Goal: Information Seeking & Learning: Check status

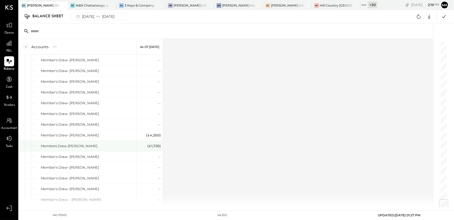
scroll to position [1357, 0]
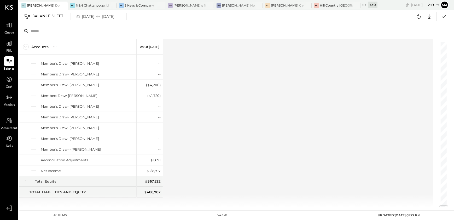
click at [439, 18] on div at bounding box center [443, 16] width 11 height 9
click at [441, 18] on icon at bounding box center [444, 16] width 7 height 7
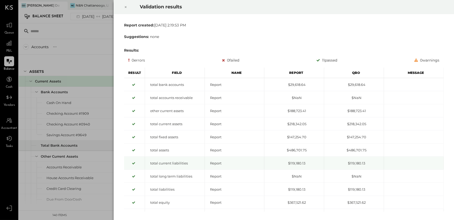
click at [422, 160] on div at bounding box center [414, 162] width 60 height 13
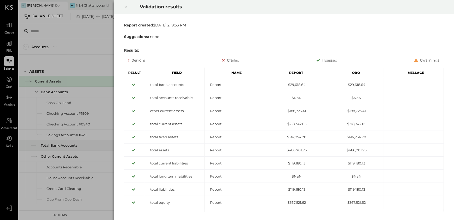
click at [122, 8] on div at bounding box center [125, 7] width 11 height 15
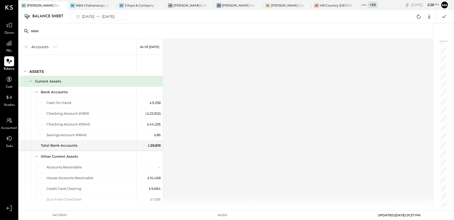
click at [371, 4] on div "+ 30" at bounding box center [373, 5] width 10 height 7
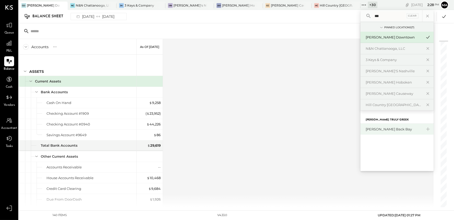
type input "***"
click at [389, 127] on div "[PERSON_NAME] Back Bay" at bounding box center [394, 128] width 56 height 5
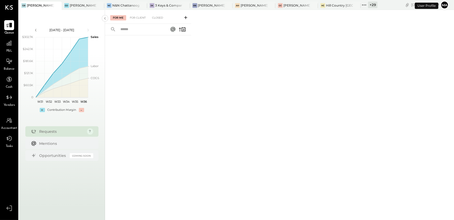
click at [13, 48] on div "P&L" at bounding box center [9, 45] width 10 height 15
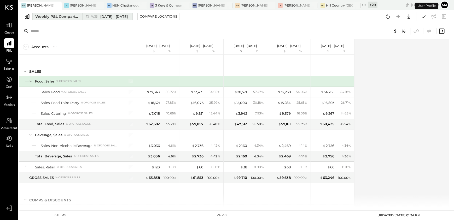
click at [63, 19] on div "Weekly P&L Comparison" at bounding box center [57, 16] width 44 height 5
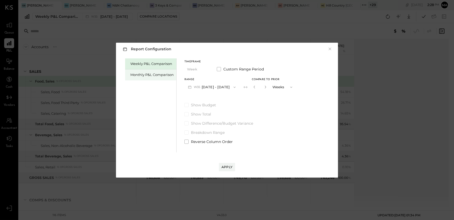
click at [155, 71] on div "Monthly P&L Comparison" at bounding box center [150, 74] width 51 height 11
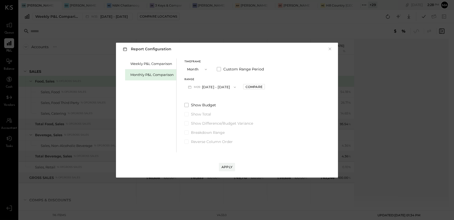
click at [221, 88] on button "M09 [DATE] - [DATE]" at bounding box center [211, 87] width 55 height 10
click at [219, 101] on div "M08 [DATE] - [DATE]" at bounding box center [215, 98] width 60 height 11
click at [231, 165] on div "Apply" at bounding box center [227, 166] width 11 height 4
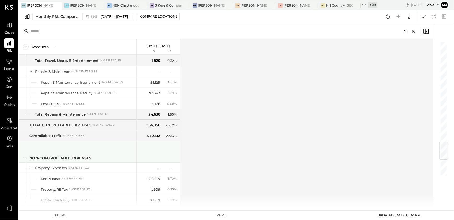
scroll to position [993, 0]
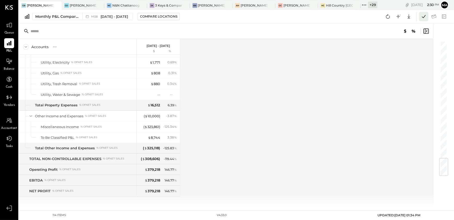
click at [426, 18] on icon at bounding box center [423, 16] width 7 height 7
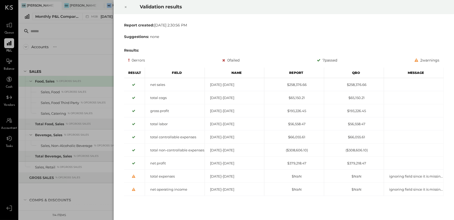
click at [124, 8] on icon at bounding box center [125, 7] width 3 height 6
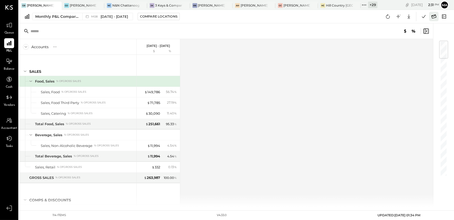
click at [436, 16] on icon at bounding box center [434, 16] width 7 height 7
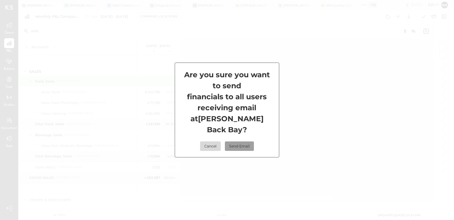
click at [249, 141] on button "Send Email" at bounding box center [239, 145] width 29 height 9
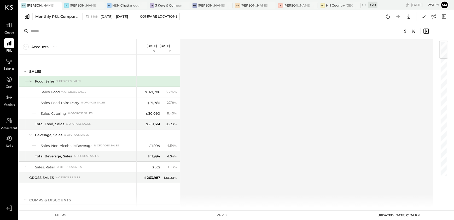
click at [408, 172] on div "Accounts S % GL [DATE] - [DATE] $ % SALES Food, Sales % of GROSS SALES Sales, F…" at bounding box center [226, 123] width 415 height 168
click at [5, 69] on span "Balance" at bounding box center [9, 69] width 11 height 5
